Goal: Task Accomplishment & Management: Manage account settings

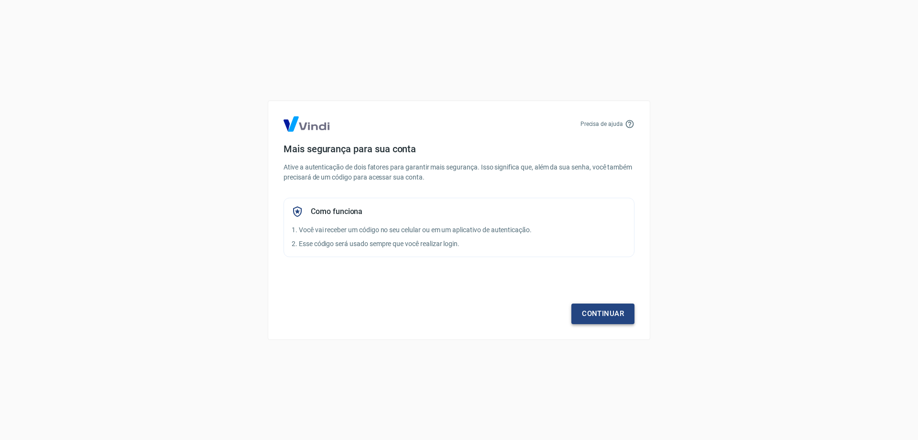
click at [618, 313] on link "Continuar" at bounding box center [603, 313] width 63 height 20
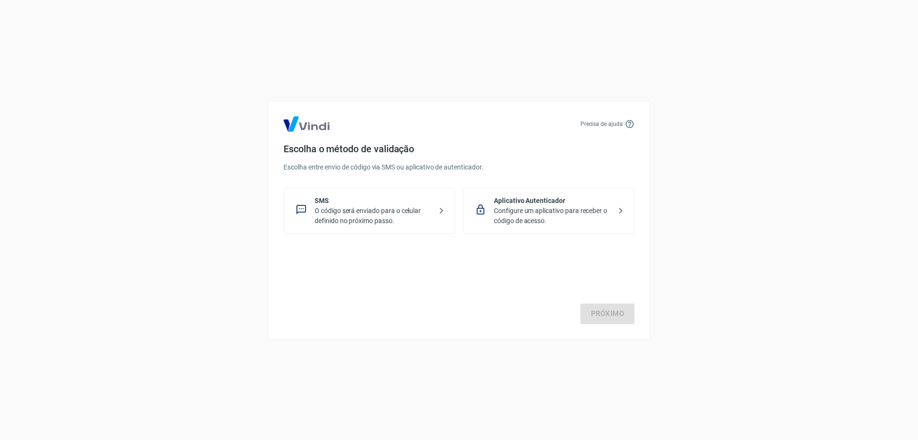
click at [406, 212] on p "O código será enviado para o celular definido no próximo passo." at bounding box center [373, 216] width 117 height 20
click at [604, 311] on link "Próximo" at bounding box center [608, 313] width 54 height 20
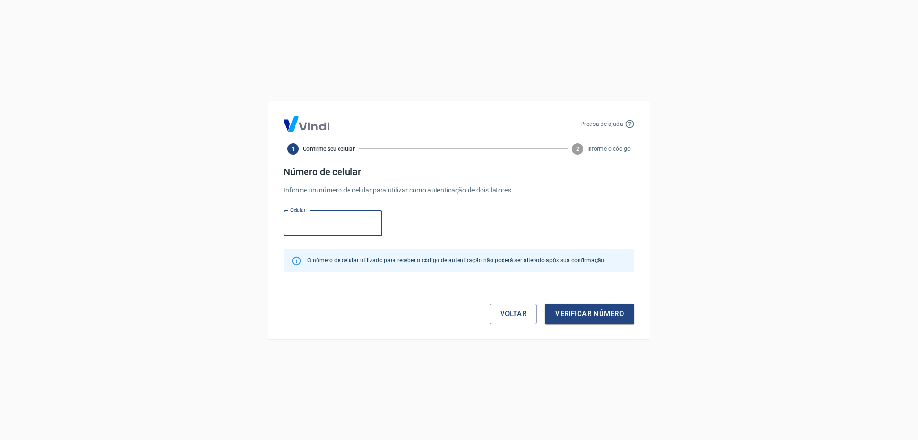
paste input "[PHONE_NUMBER]"
type input "[PHONE_NUMBER]"
click at [589, 318] on button "Verificar número" at bounding box center [590, 313] width 90 height 20
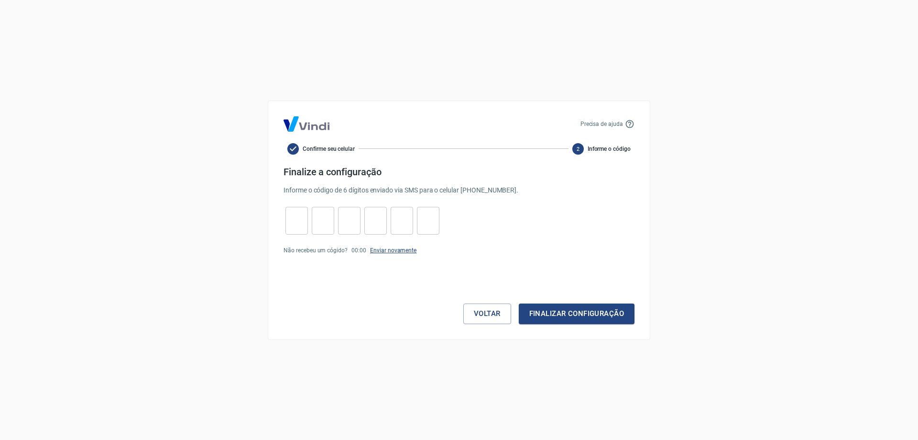
click at [396, 248] on link "Enviar novamente" at bounding box center [393, 250] width 46 height 7
click at [487, 315] on button "Voltar" at bounding box center [487, 313] width 48 height 20
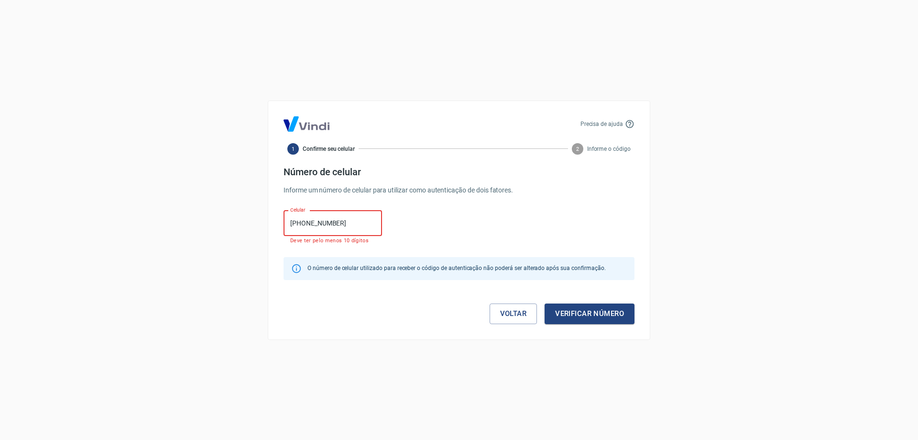
type input "[PHONE_NUMBER]"
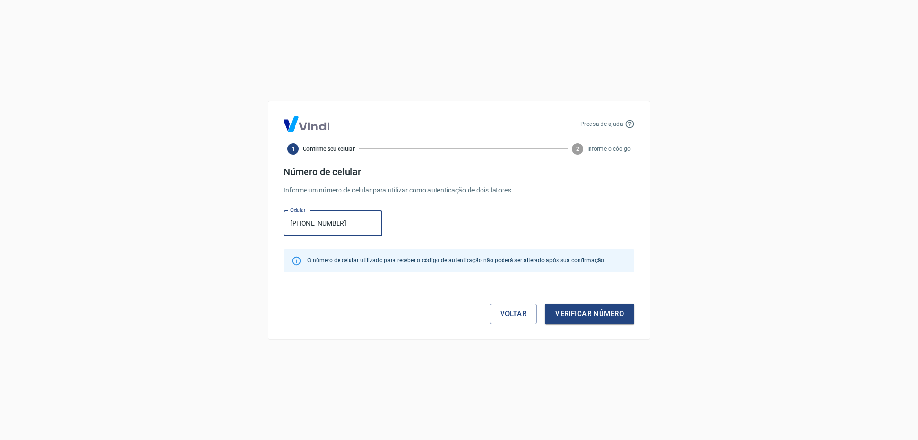
drag, startPoint x: 339, startPoint y: 220, endPoint x: 205, endPoint y: 223, distance: 133.5
click at [207, 223] on div "Precisa de ajuda 1 Confirme seu celular 2 Informe o código Número de celular In…" at bounding box center [459, 220] width 918 height 440
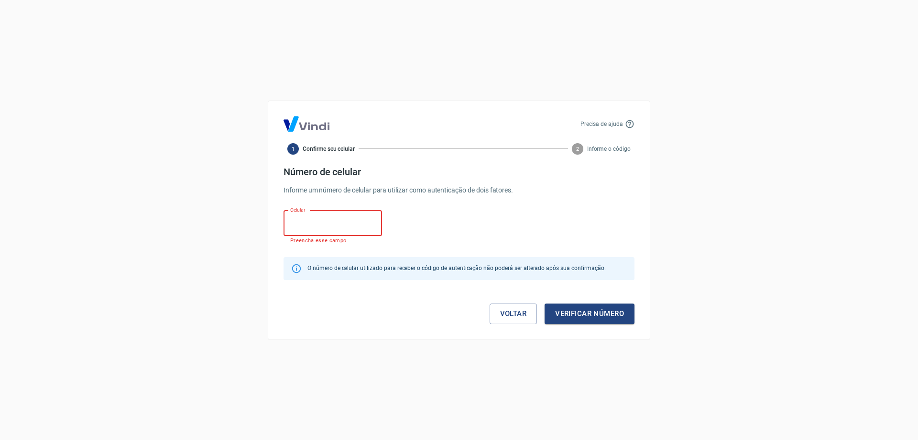
paste input "[PHONE_NUMBER]"
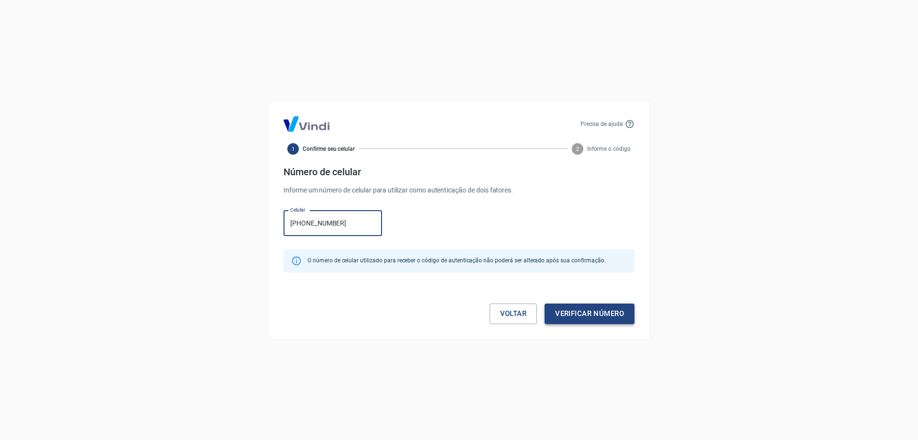
type input "[PHONE_NUMBER]"
click at [580, 317] on button "Verificar número" at bounding box center [590, 313] width 90 height 20
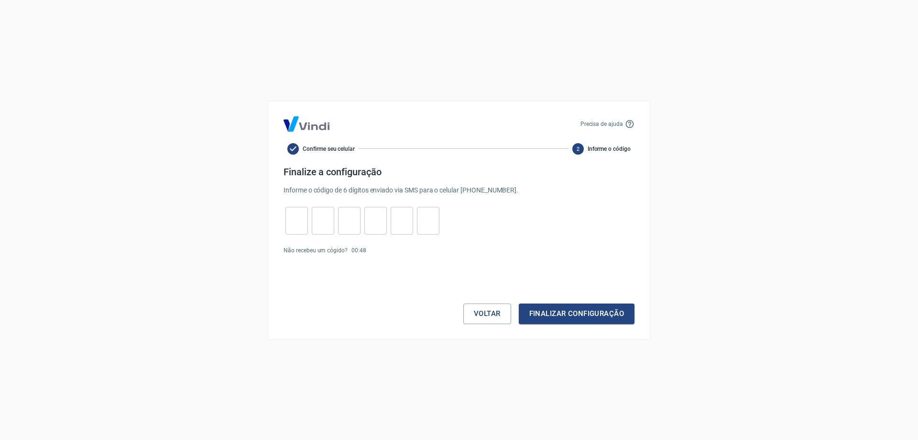
click at [298, 215] on input "tel" at bounding box center [297, 220] width 22 height 21
type input "3"
type input "4"
type input "5"
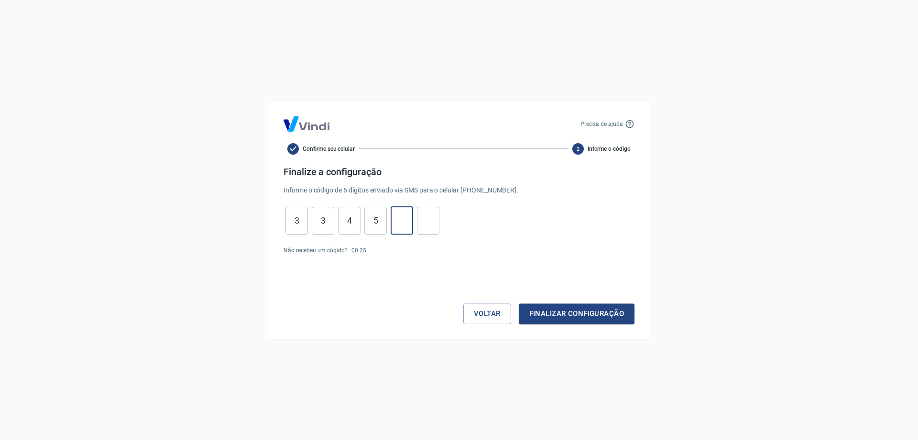
type input "3"
type input "6"
click at [546, 320] on button "Finalizar configuração" at bounding box center [577, 313] width 116 height 20
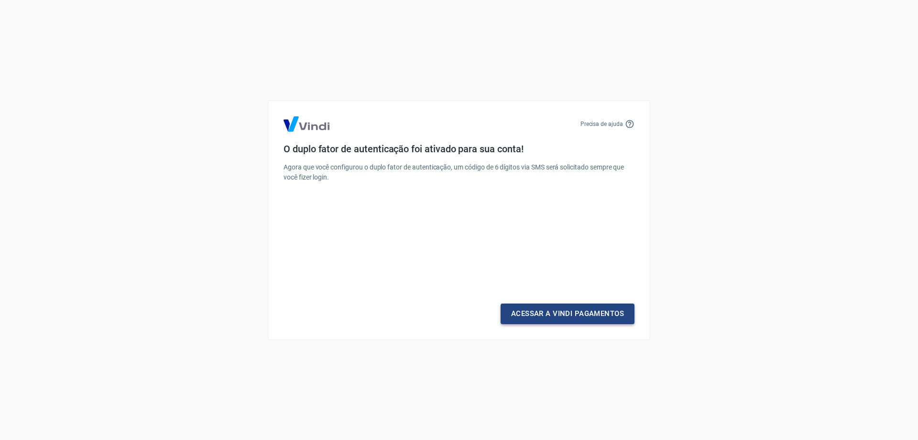
click at [547, 312] on link "Acessar a Vindi Pagamentos" at bounding box center [568, 313] width 134 height 20
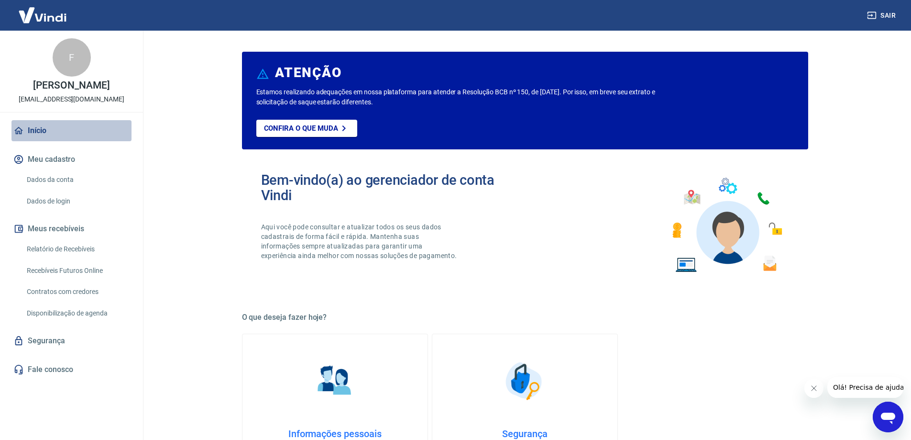
click at [47, 125] on link "Início" at bounding box center [71, 130] width 120 height 21
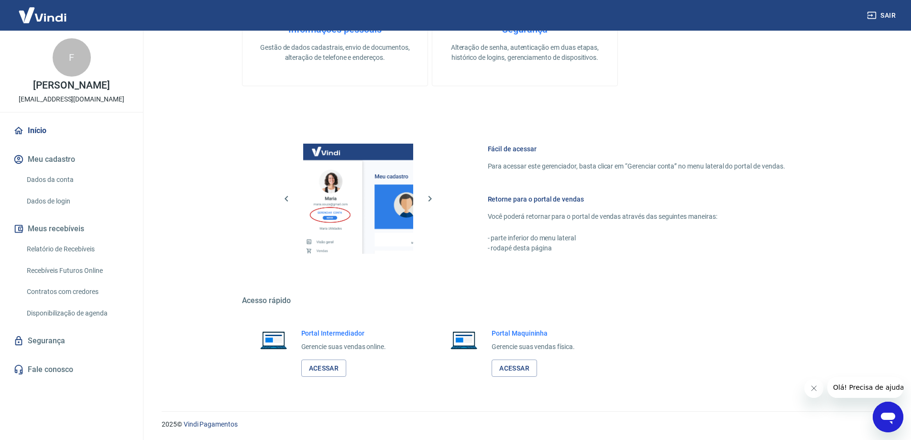
scroll to position [405, 0]
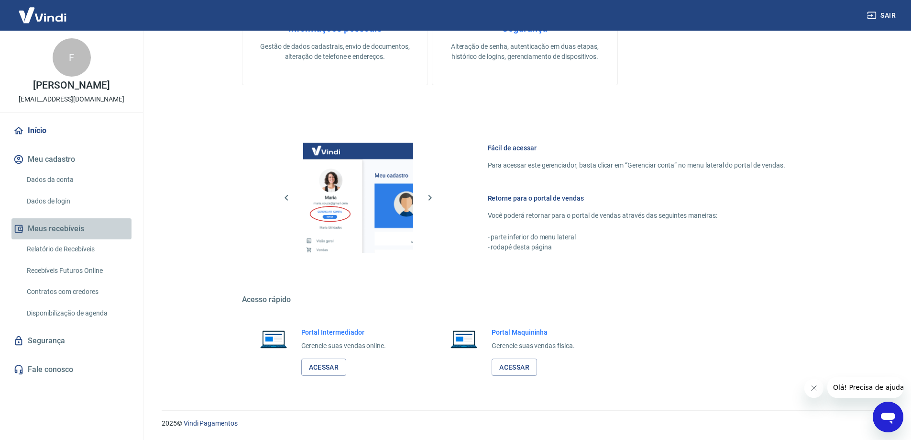
click at [70, 227] on button "Meus recebíveis" at bounding box center [71, 228] width 120 height 21
click at [54, 163] on button "Meu cadastro" at bounding box center [71, 159] width 120 height 21
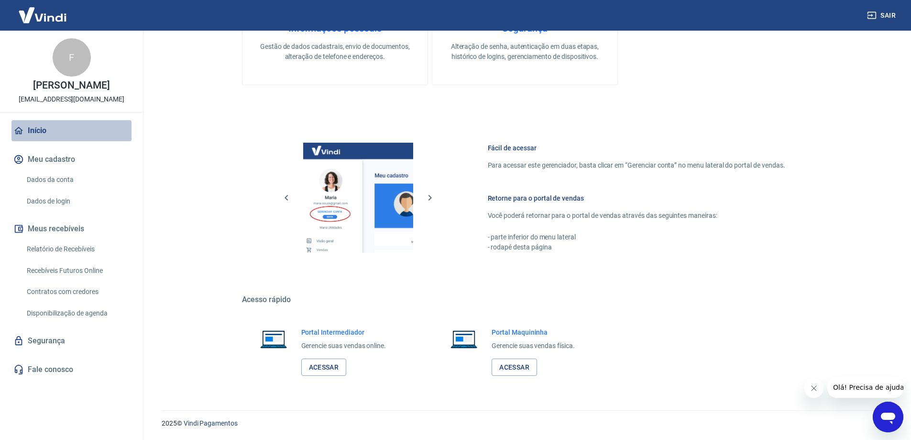
click at [44, 131] on link "Início" at bounding box center [71, 130] width 120 height 21
click at [44, 25] on img at bounding box center [42, 14] width 62 height 29
click at [84, 291] on link "Contratos com credores" at bounding box center [77, 292] width 109 height 20
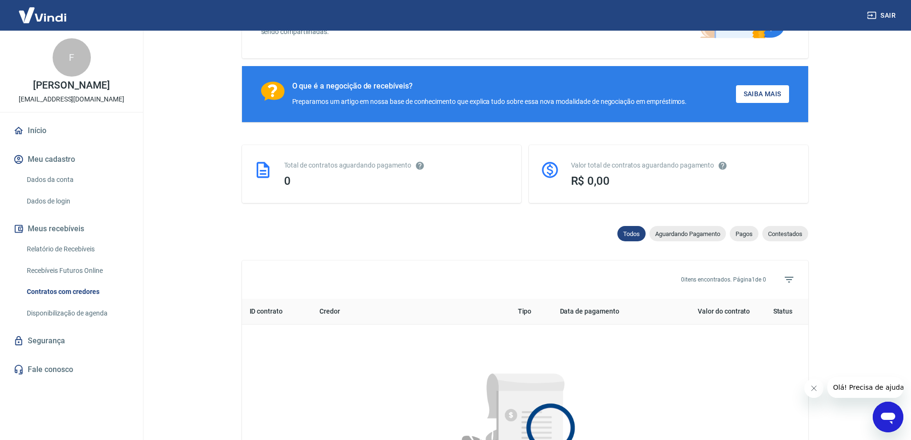
scroll to position [112, 0]
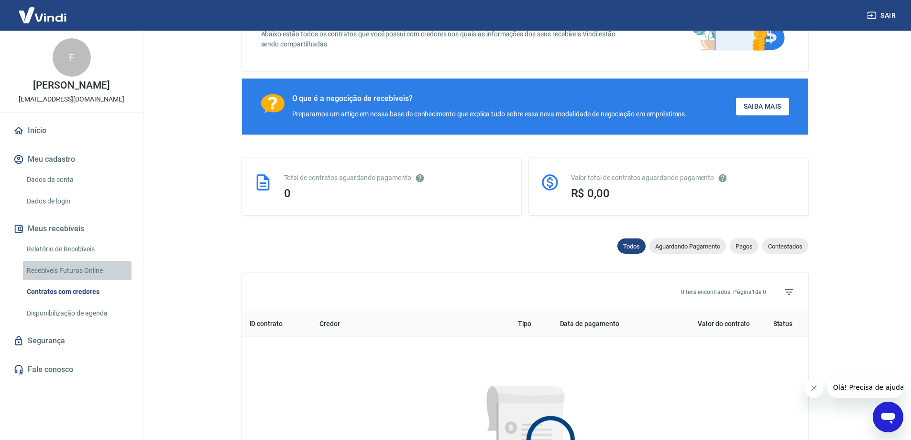
click at [66, 273] on link "Recebíveis Futuros Online" at bounding box center [77, 271] width 109 height 20
